Goal: Task Accomplishment & Management: Manage account settings

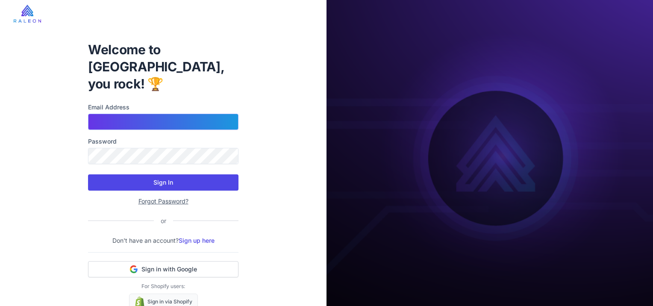
type input "**********"
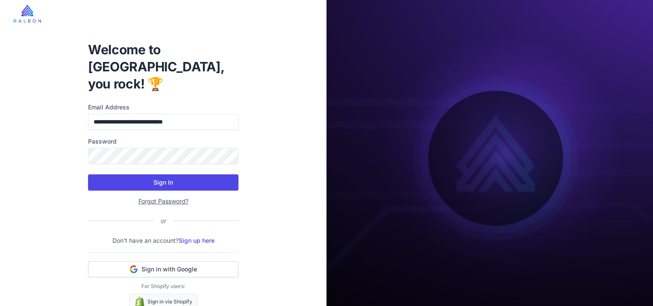
click at [161, 174] on button "Sign In" at bounding box center [163, 182] width 151 height 16
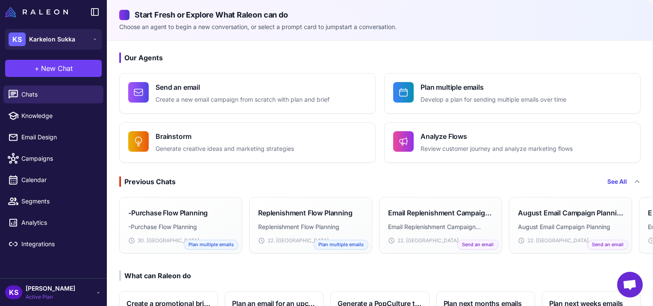
click at [65, 295] on span "Active Plan" at bounding box center [51, 297] width 50 height 8
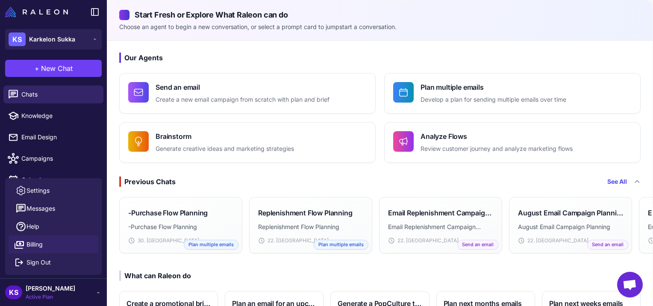
click at [39, 248] on span "Billing" at bounding box center [35, 244] width 16 height 9
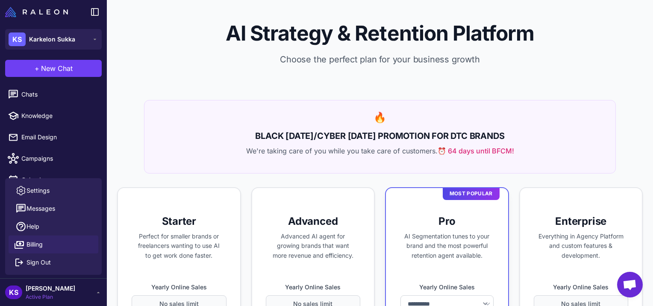
select select "*******"
click at [199, 126] on div "🔥 BLACK FRIDAY/CYBER MONDAY PROMOTION FOR DTC BRANDS We're taking care of you w…" at bounding box center [380, 137] width 472 height 74
click at [48, 188] on span "Settings" at bounding box center [38, 190] width 23 height 9
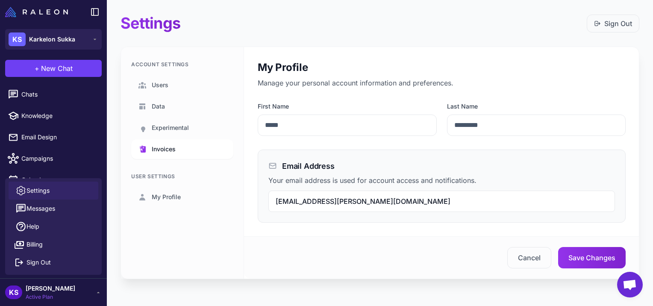
click at [161, 149] on span "Invoices" at bounding box center [164, 149] width 24 height 9
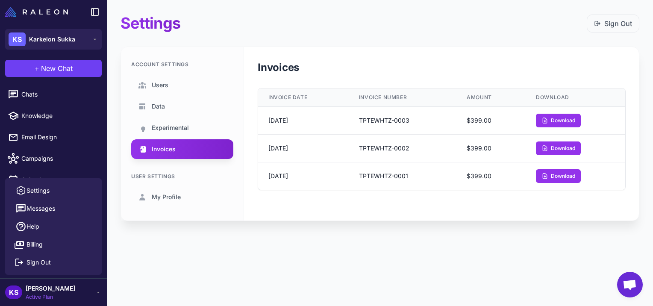
click at [41, 298] on span "Active Plan" at bounding box center [51, 297] width 50 height 8
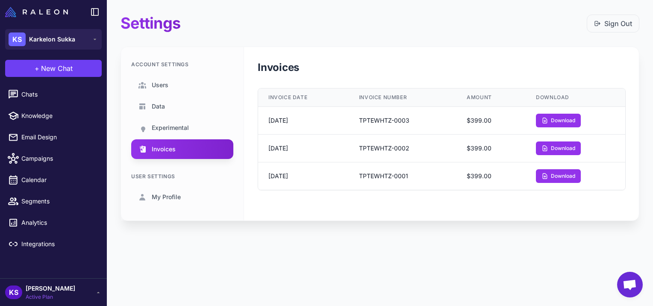
click at [48, 287] on span "[PERSON_NAME]" at bounding box center [51, 288] width 50 height 9
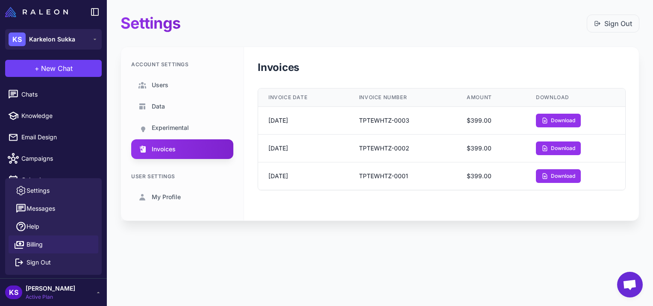
click at [34, 246] on span "Billing" at bounding box center [35, 244] width 16 height 9
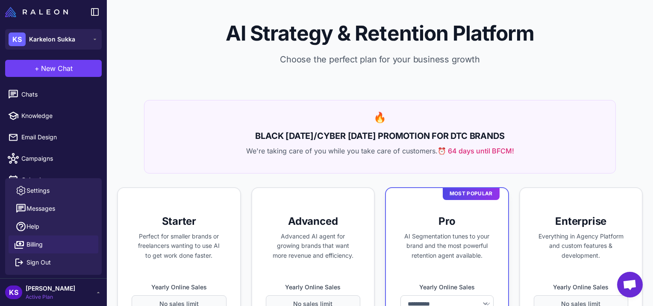
select select "*******"
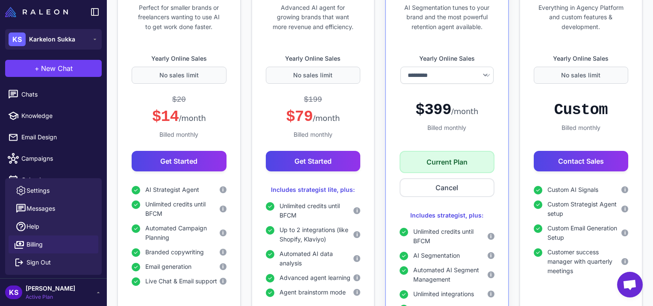
scroll to position [242, 0]
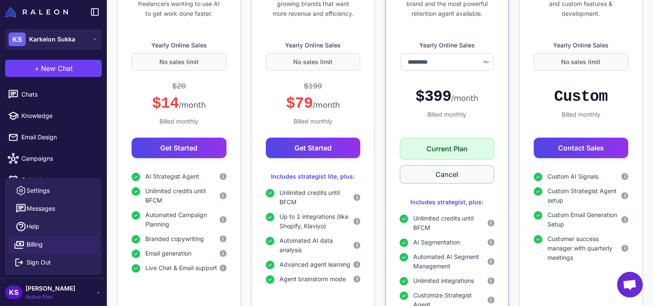
click at [444, 177] on button "Cancel" at bounding box center [447, 174] width 95 height 19
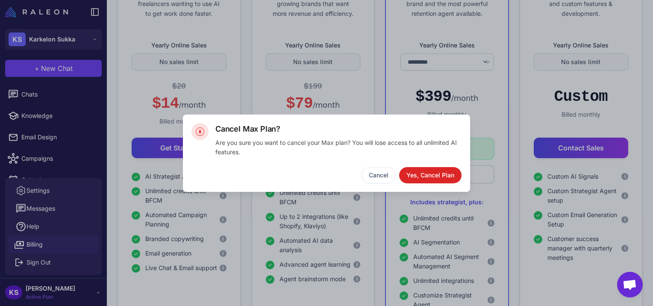
click at [433, 176] on button "Yes, Cancel Plan" at bounding box center [430, 175] width 62 height 16
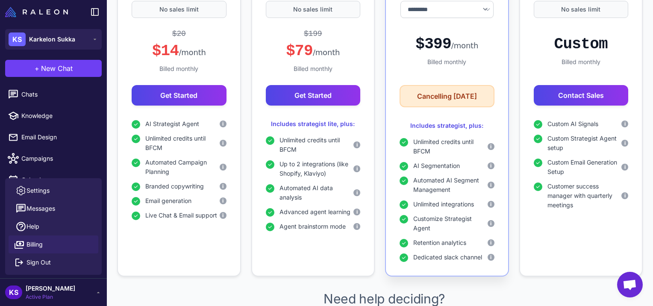
scroll to position [388, 0]
